Goal: Task Accomplishment & Management: Complete application form

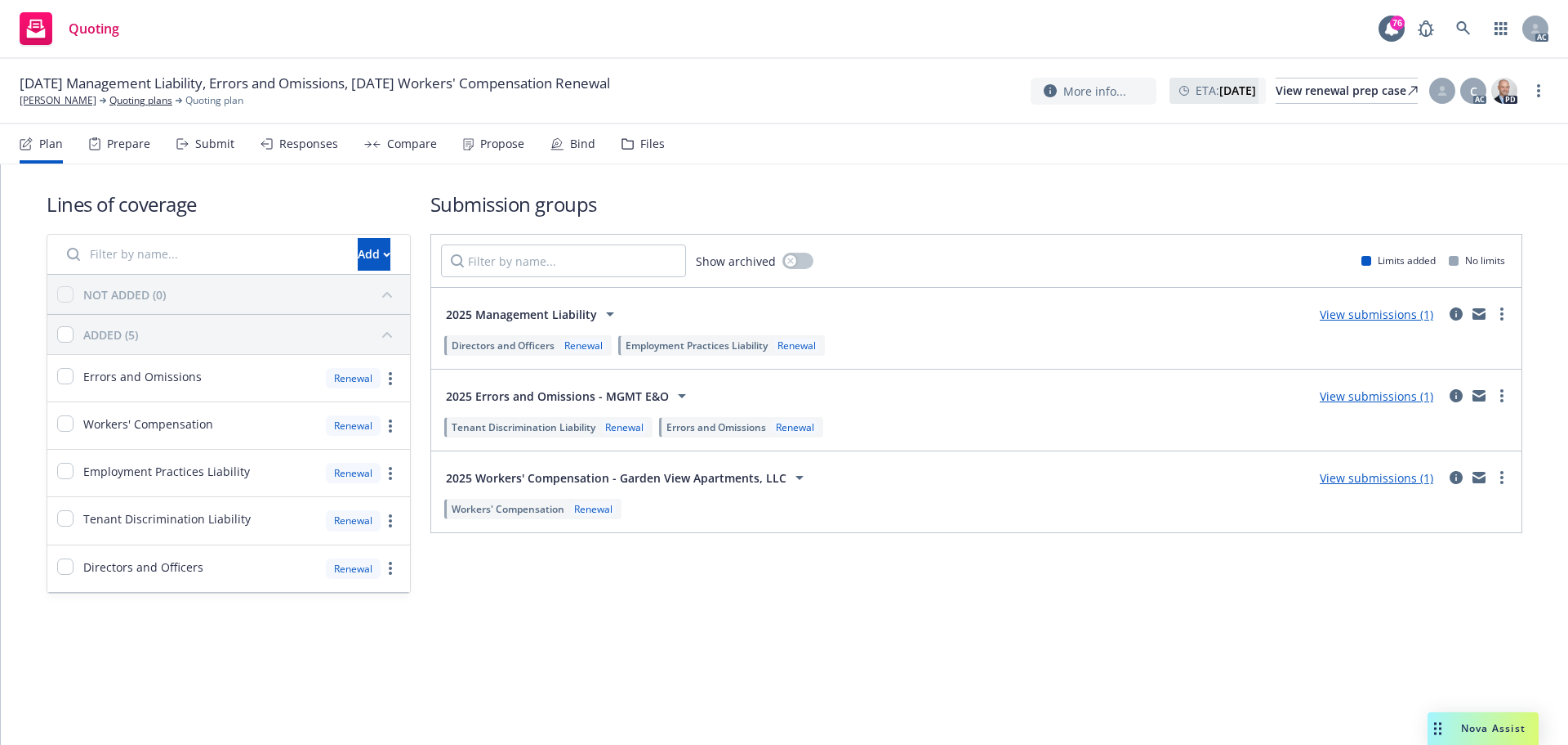
click at [220, 147] on div "Submit" at bounding box center [215, 144] width 39 height 13
